Goal: Information Seeking & Learning: Learn about a topic

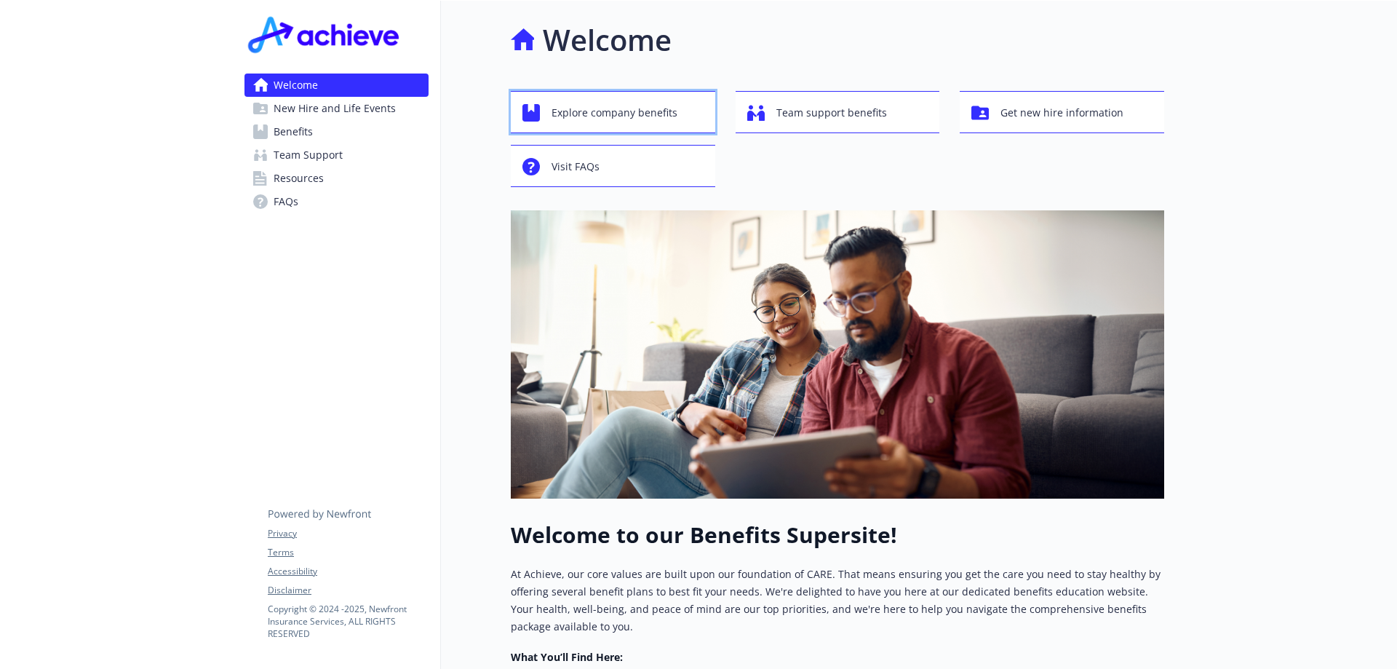
click at [614, 108] on span "Explore company benefits" at bounding box center [614, 113] width 126 height 28
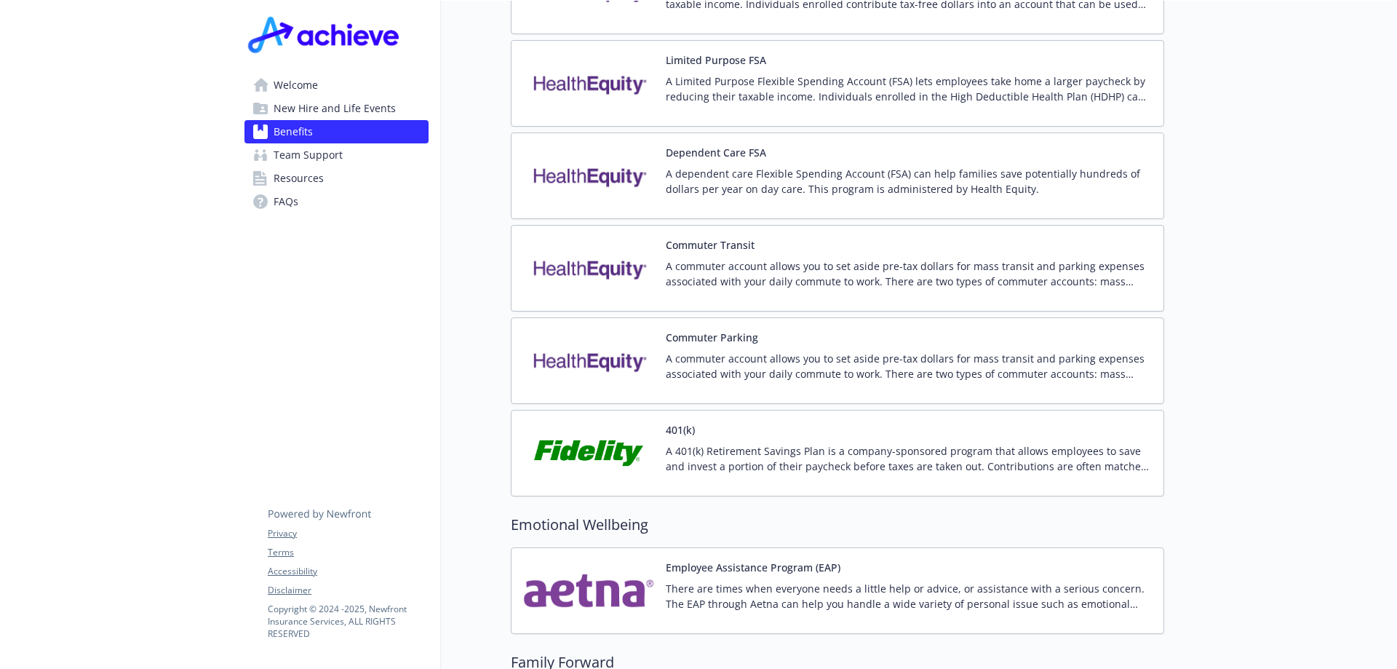
scroll to position [2328, 0]
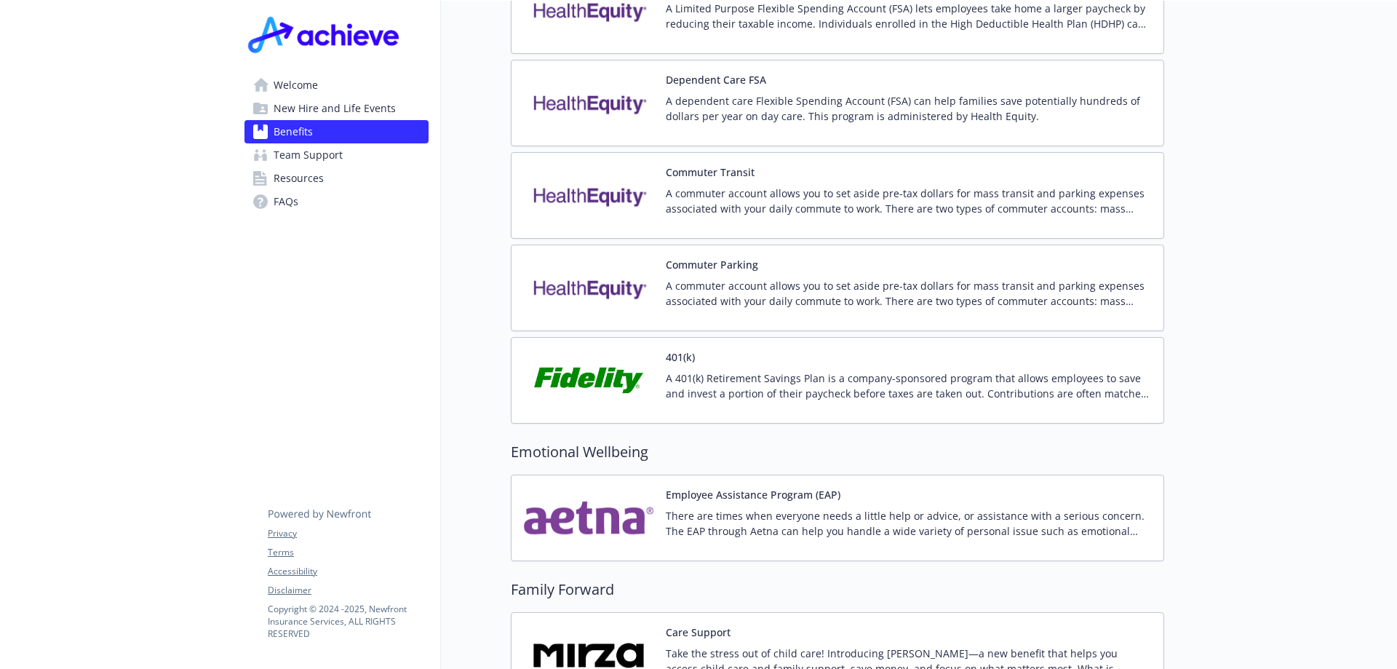
click at [578, 349] on img at bounding box center [588, 380] width 131 height 62
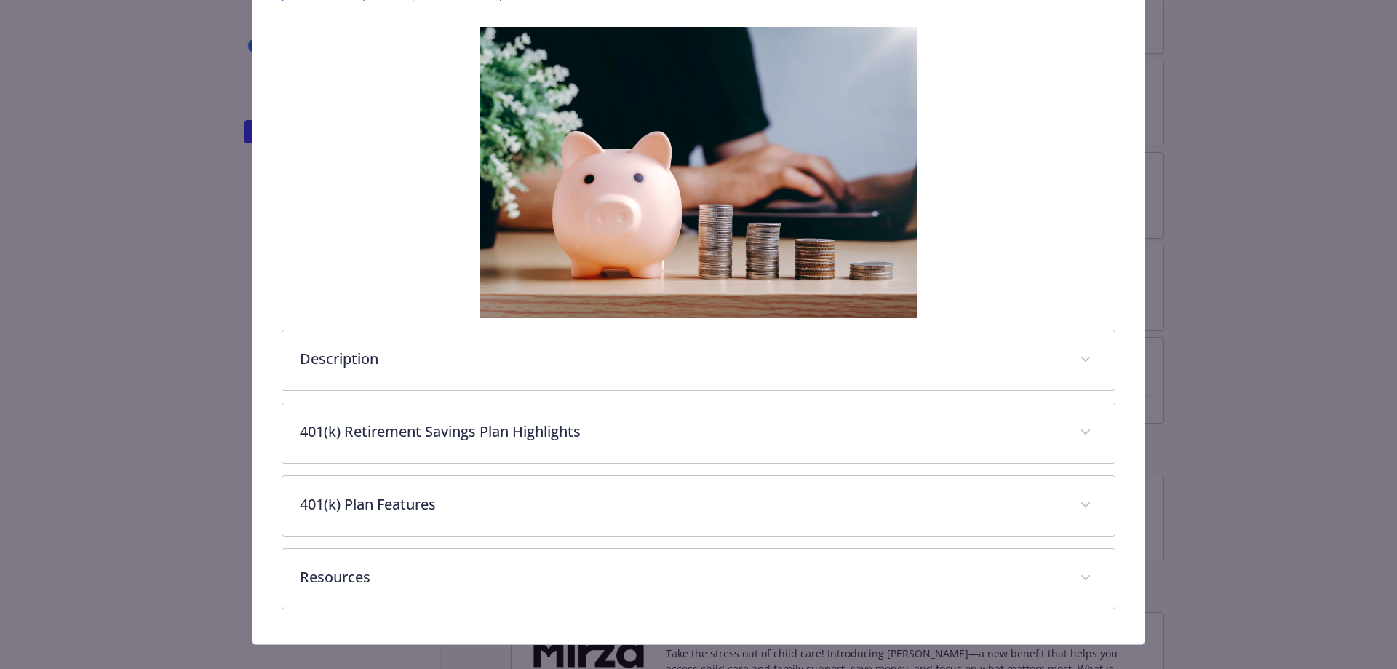
scroll to position [241, 0]
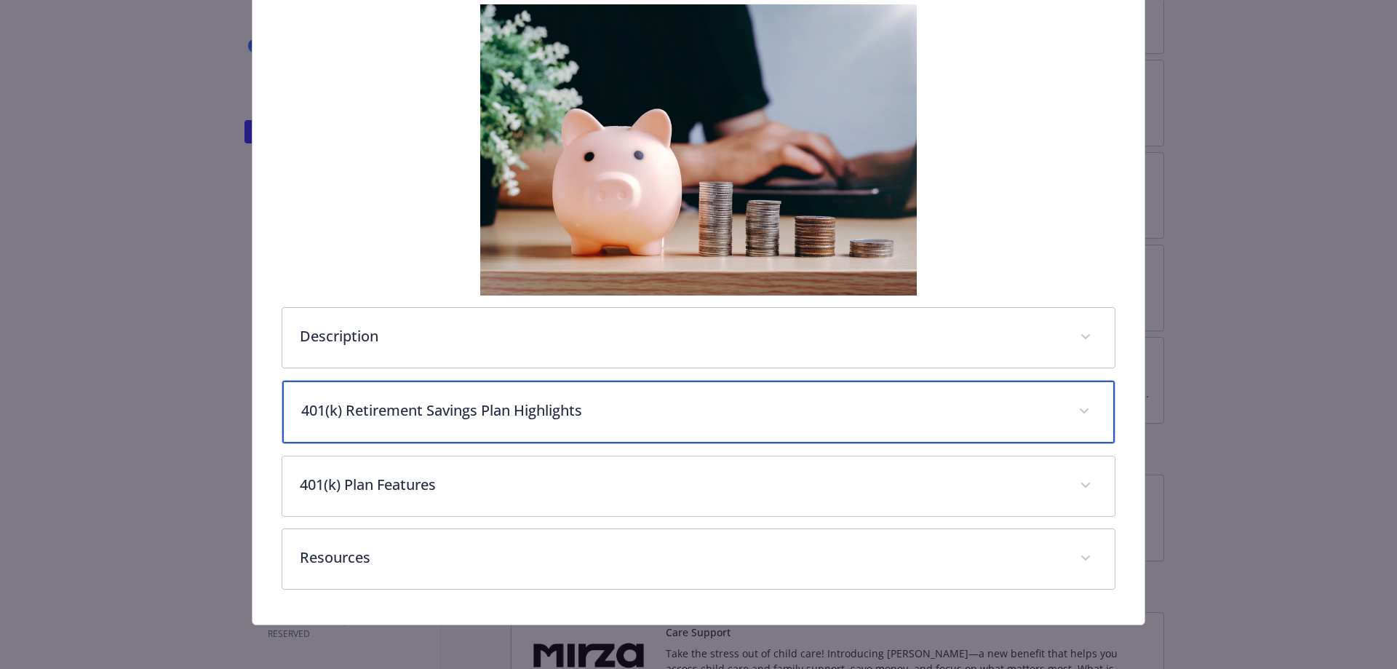
click at [449, 418] on p "401(k) Retirement Savings Plan Highlights" at bounding box center [681, 410] width 760 height 22
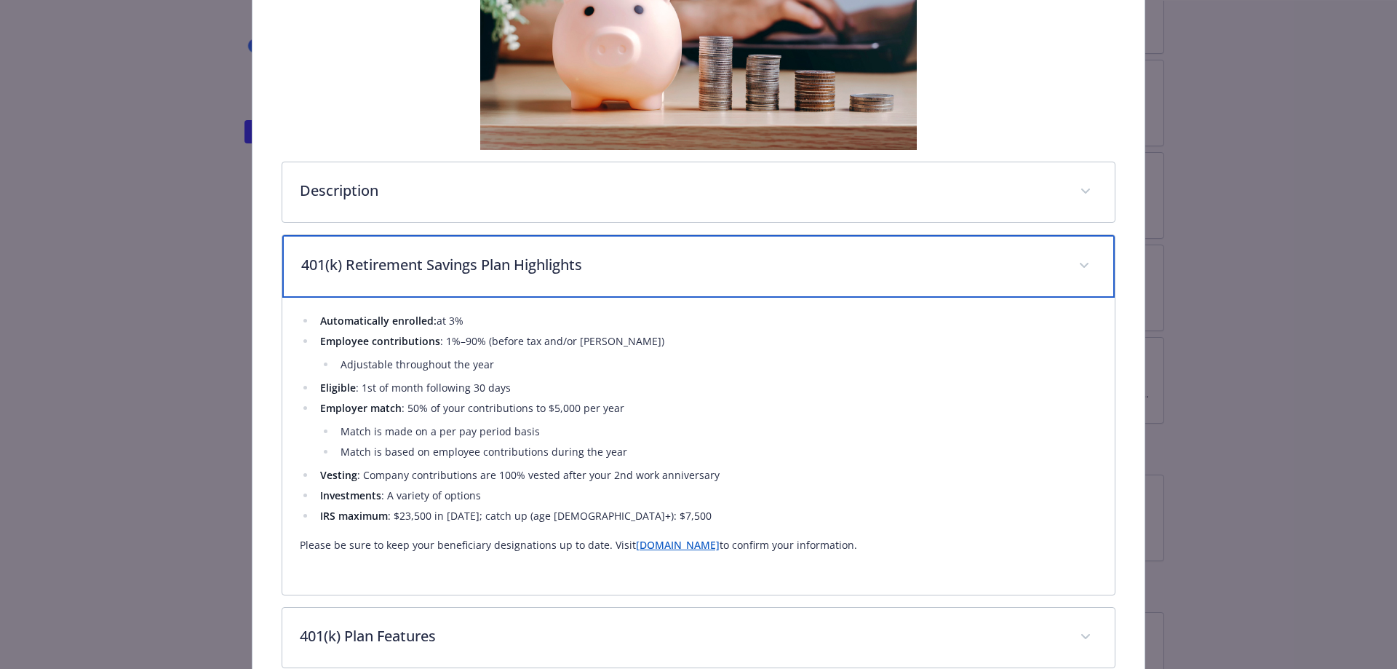
scroll to position [459, 0]
